Goal: Task Accomplishment & Management: Manage account settings

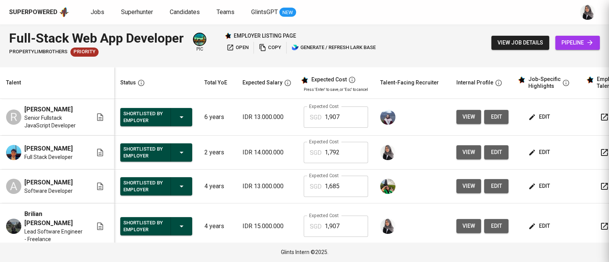
scroll to position [79, 0]
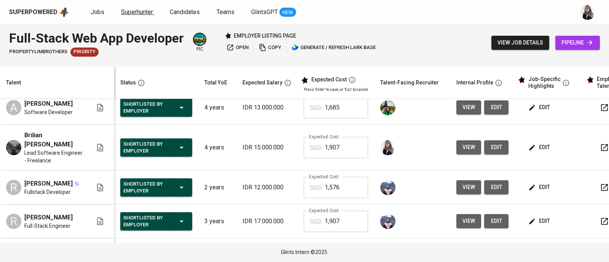
click at [131, 16] on link "Superhunter" at bounding box center [138, 13] width 34 height 10
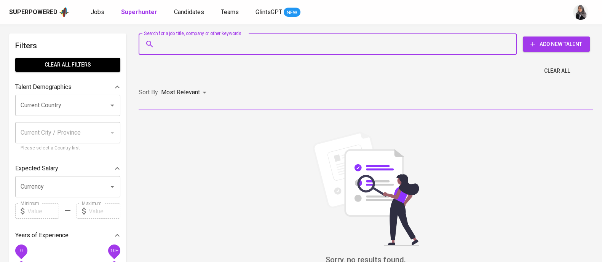
click at [177, 45] on input "Search for a job title, company or other keywords" at bounding box center [329, 44] width 345 height 14
paste input "MuhammadFadlimuhammadfadli733@gmail.com|"
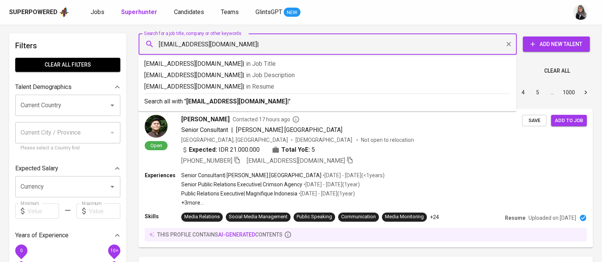
drag, startPoint x: 204, startPoint y: 45, endPoint x: 156, endPoint y: 42, distance: 48.1
click at [156, 42] on div "MuhammadFadlimuhammadfadli733@gmail.com| Search for a job title, company or oth…" at bounding box center [328, 44] width 378 height 21
click at [287, 46] on input "muhammadfadli733@gmail.com|" at bounding box center [329, 44] width 345 height 14
type input "[EMAIL_ADDRESS][DOMAIN_NAME]"
click at [282, 101] on p "Search all with " muhammadfadli733@gmail.com "" at bounding box center [327, 101] width 366 height 9
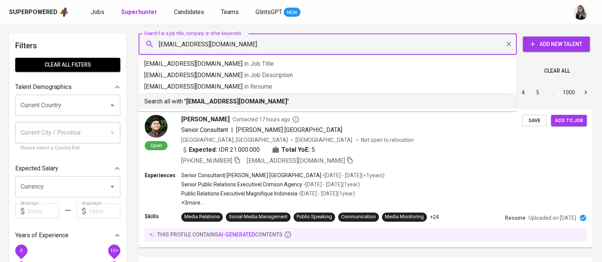
click at [282, 101] on div "Sort By Most Relevant MOST_RELEVANT 1 2 3 4 5 … 1000" at bounding box center [365, 92] width 463 height 23
click at [257, 97] on div "Sort By Most Relevant MOST_RELEVANT 1 2 3 4 5 … 1000" at bounding box center [365, 92] width 463 height 23
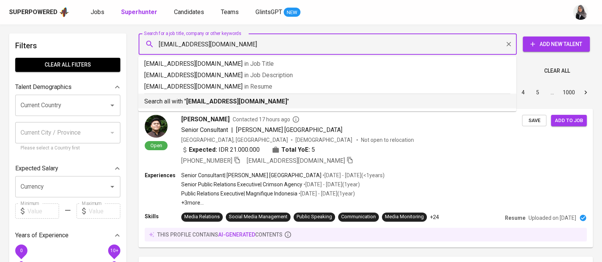
click at [257, 97] on div "Sort By Most Relevant MOST_RELEVANT 1 2 3 4 5 … 1000" at bounding box center [365, 92] width 463 height 23
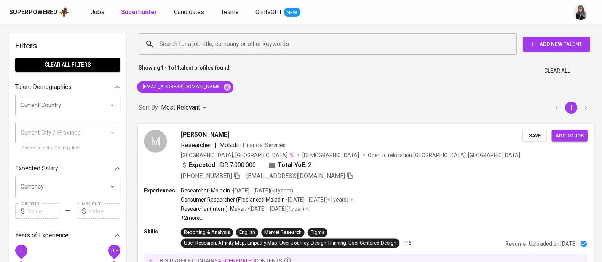
click at [451, 203] on div "Experiences Researcher | Moladin • Feb 2024 - Jun 2024 ( <1 years ) Consumer Re…" at bounding box center [365, 204] width 443 height 35
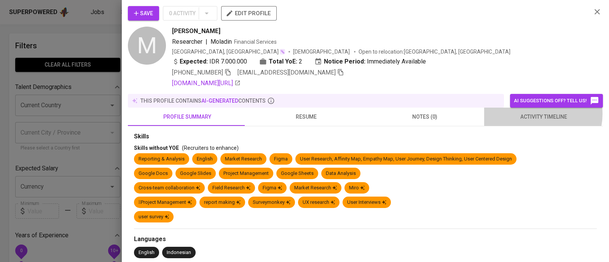
click at [533, 114] on span "activity timeline" at bounding box center [544, 117] width 110 height 10
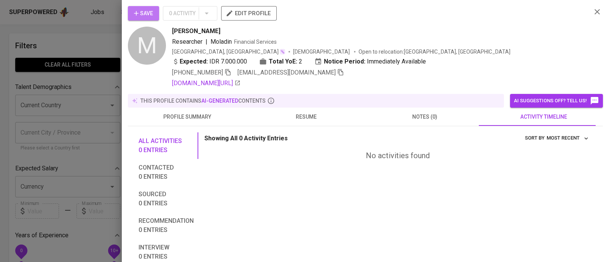
click at [150, 12] on span "Save" at bounding box center [143, 14] width 19 height 10
click at [589, 41] on div "Save 0 Activity edit profile M Muhammad Fadli Researcher | Moladin Financial Se…" at bounding box center [365, 47] width 475 height 82
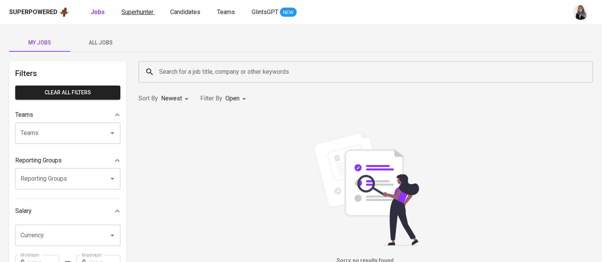
click at [134, 14] on span "Superhunter" at bounding box center [137, 11] width 32 height 7
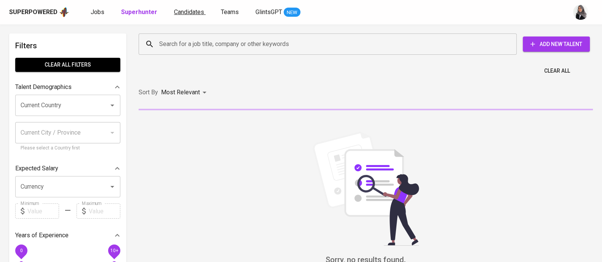
click at [180, 12] on span "Candidates" at bounding box center [189, 11] width 30 height 7
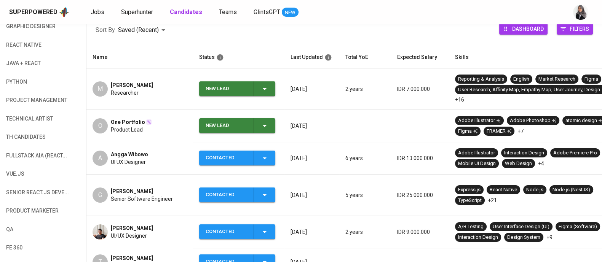
scroll to position [116, 0]
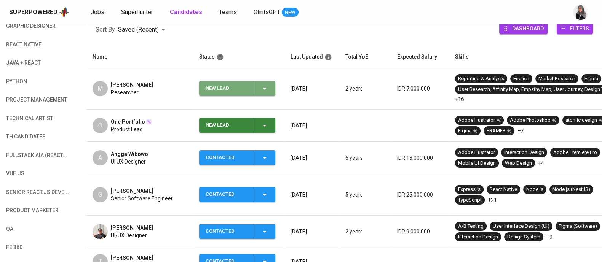
click at [273, 86] on button "New Lead" at bounding box center [237, 88] width 76 height 15
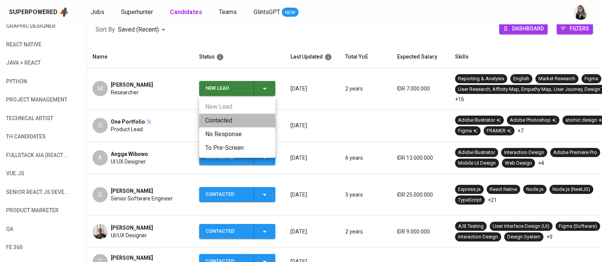
click at [234, 114] on li "Contacted" at bounding box center [237, 121] width 76 height 14
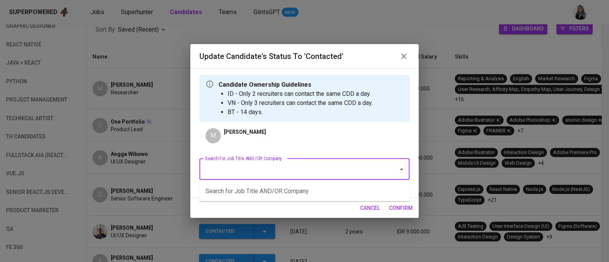
click at [356, 174] on input "Search for Job Title AND/OR Company" at bounding box center [294, 169] width 182 height 14
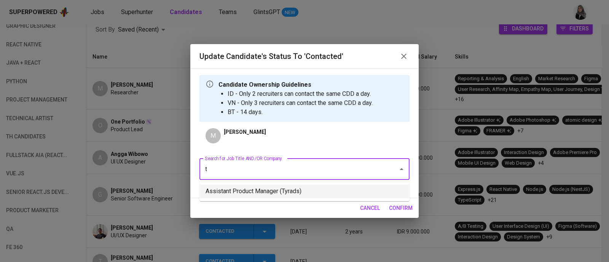
click at [341, 185] on li "Assistant Product Manager (Tyrads)" at bounding box center [305, 192] width 210 height 14
type input "t"
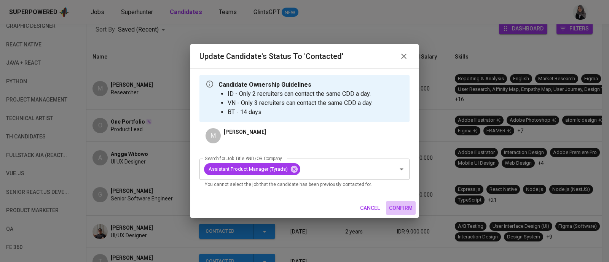
click at [404, 211] on span "confirm" at bounding box center [401, 209] width 24 height 10
